Goal: Information Seeking & Learning: Check status

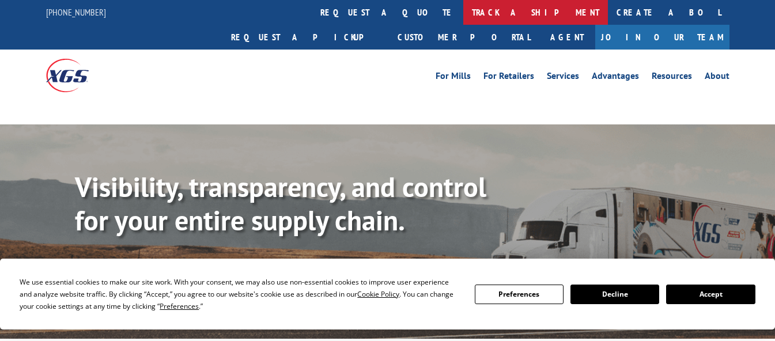
click at [463, 9] on link "track a shipment" at bounding box center [535, 12] width 145 height 25
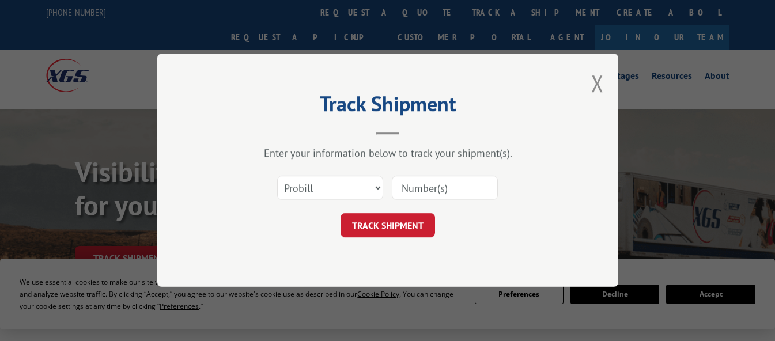
drag, startPoint x: 310, startPoint y: 194, endPoint x: 307, endPoint y: 200, distance: 7.0
click at [310, 194] on select "Select category... Probill BOL PO" at bounding box center [330, 188] width 106 height 24
select select "po"
click at [277, 176] on select "Select category... Probill BOL PO" at bounding box center [330, 188] width 106 height 24
click at [421, 187] on input at bounding box center [445, 188] width 106 height 24
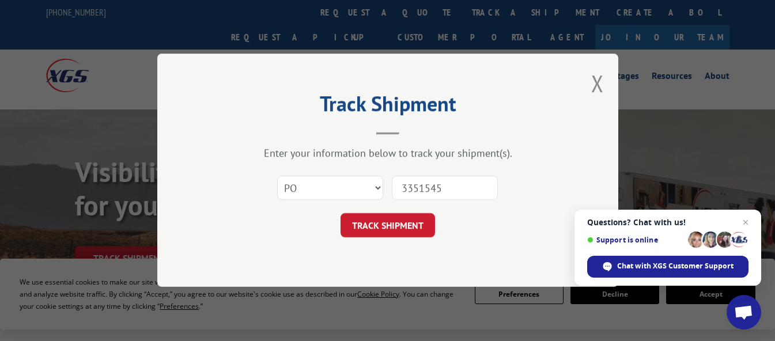
type input "33515452"
click button "TRACK SHIPMENT" at bounding box center [388, 226] width 95 height 24
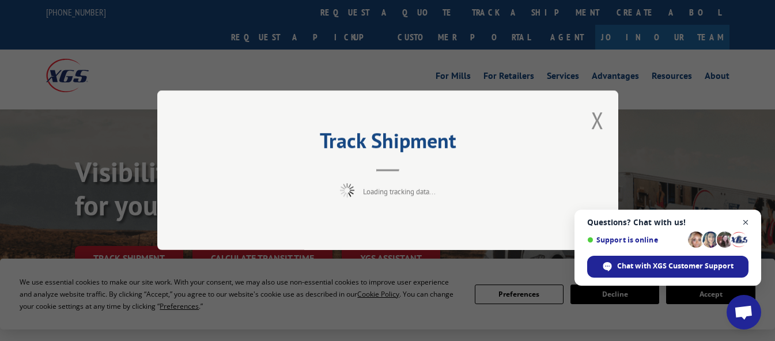
click at [745, 223] on span "Close chat" at bounding box center [746, 223] width 14 height 14
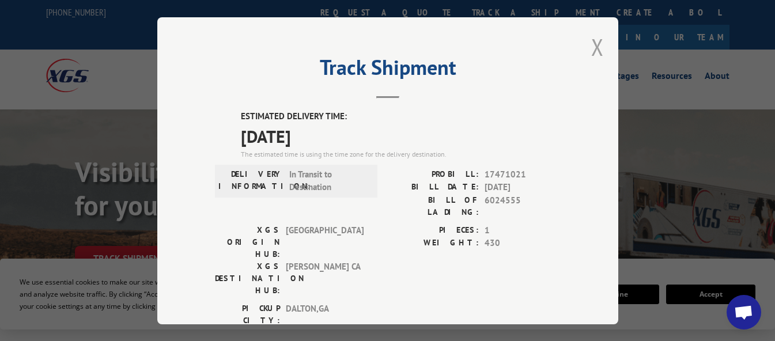
click at [591, 39] on button "Close modal" at bounding box center [597, 47] width 13 height 31
